Goal: Communication & Community: Participate in discussion

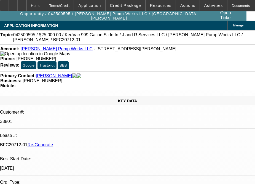
select select "4"
select select "0"
select select "2"
select select "0"
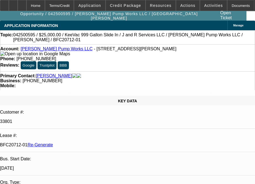
select select "6"
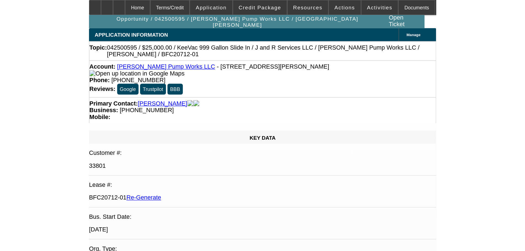
scroll to position [303, 0]
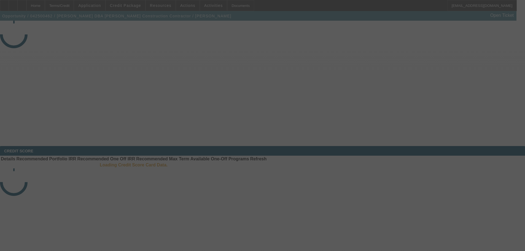
select select "4"
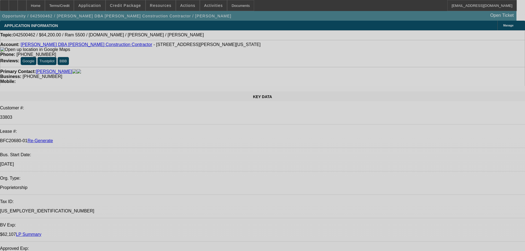
select select "0"
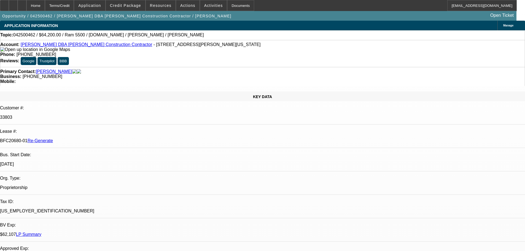
select select "2"
select select "0.1"
select select "1"
select select "2"
select select "4"
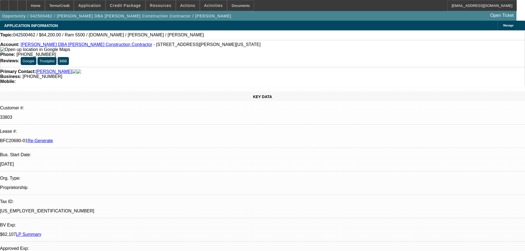
scroll to position [28, 0]
